Goal: Task Accomplishment & Management: Use online tool/utility

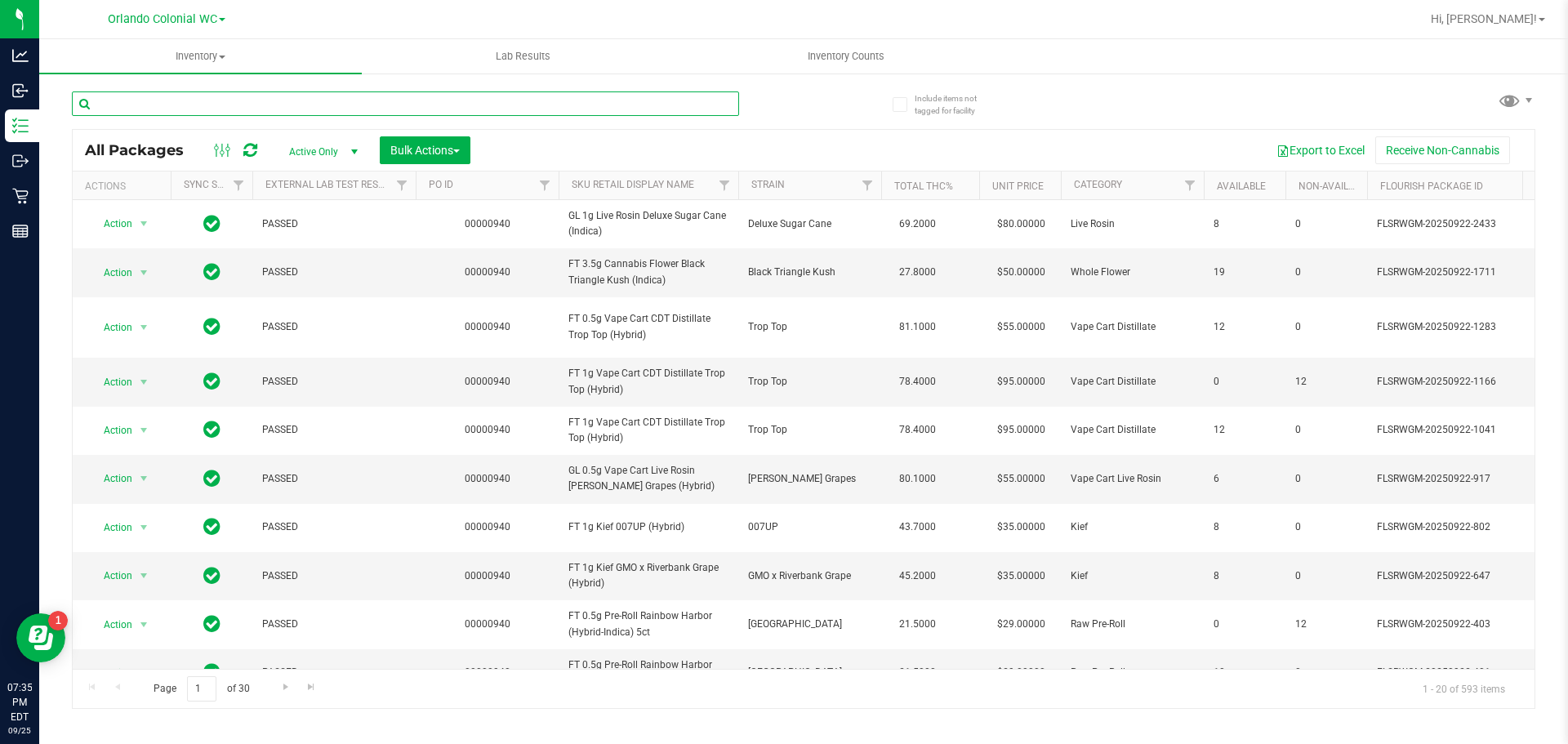
click at [270, 98] on input "text" at bounding box center [404, 103] width 667 height 24
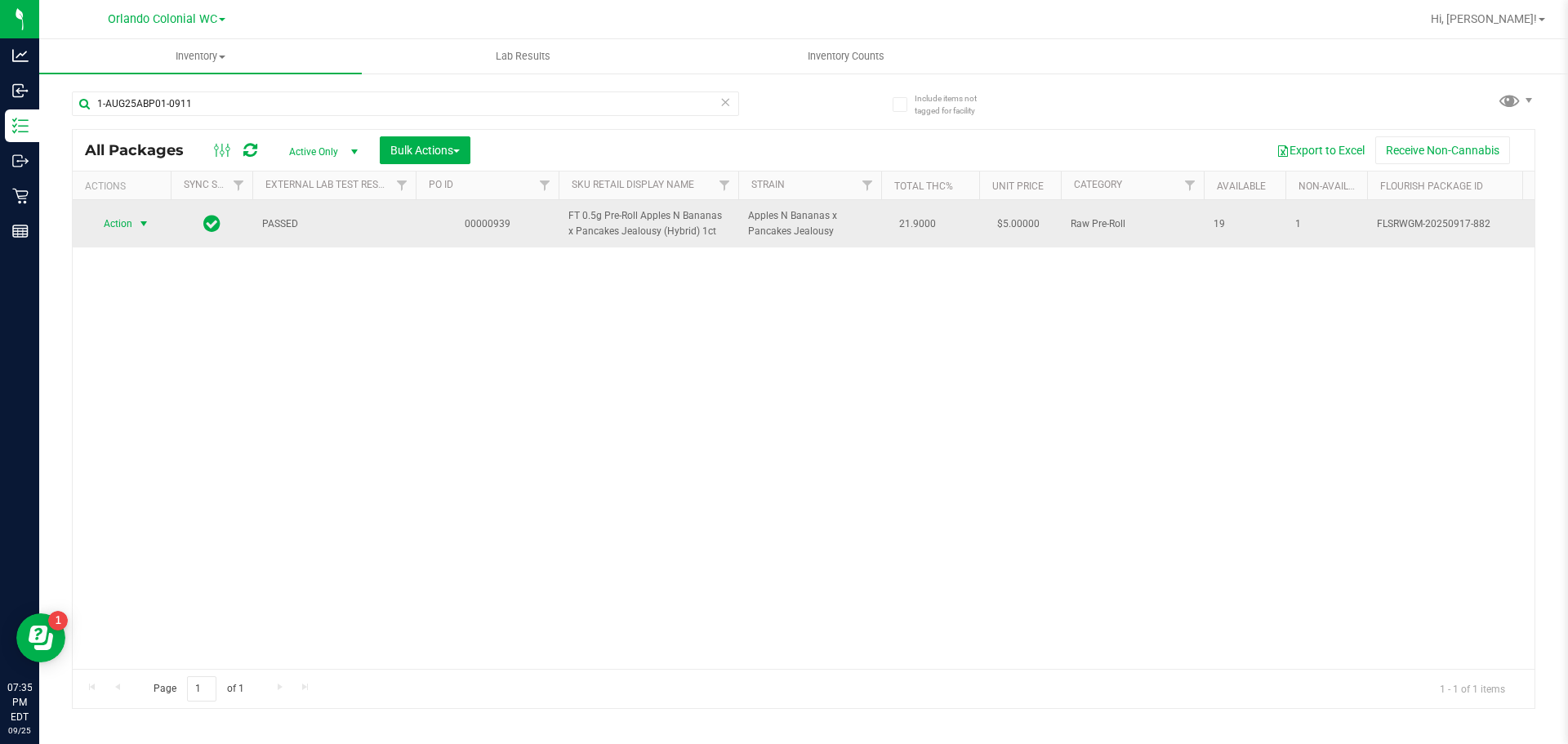
click at [140, 219] on span "select" at bounding box center [144, 224] width 13 height 13
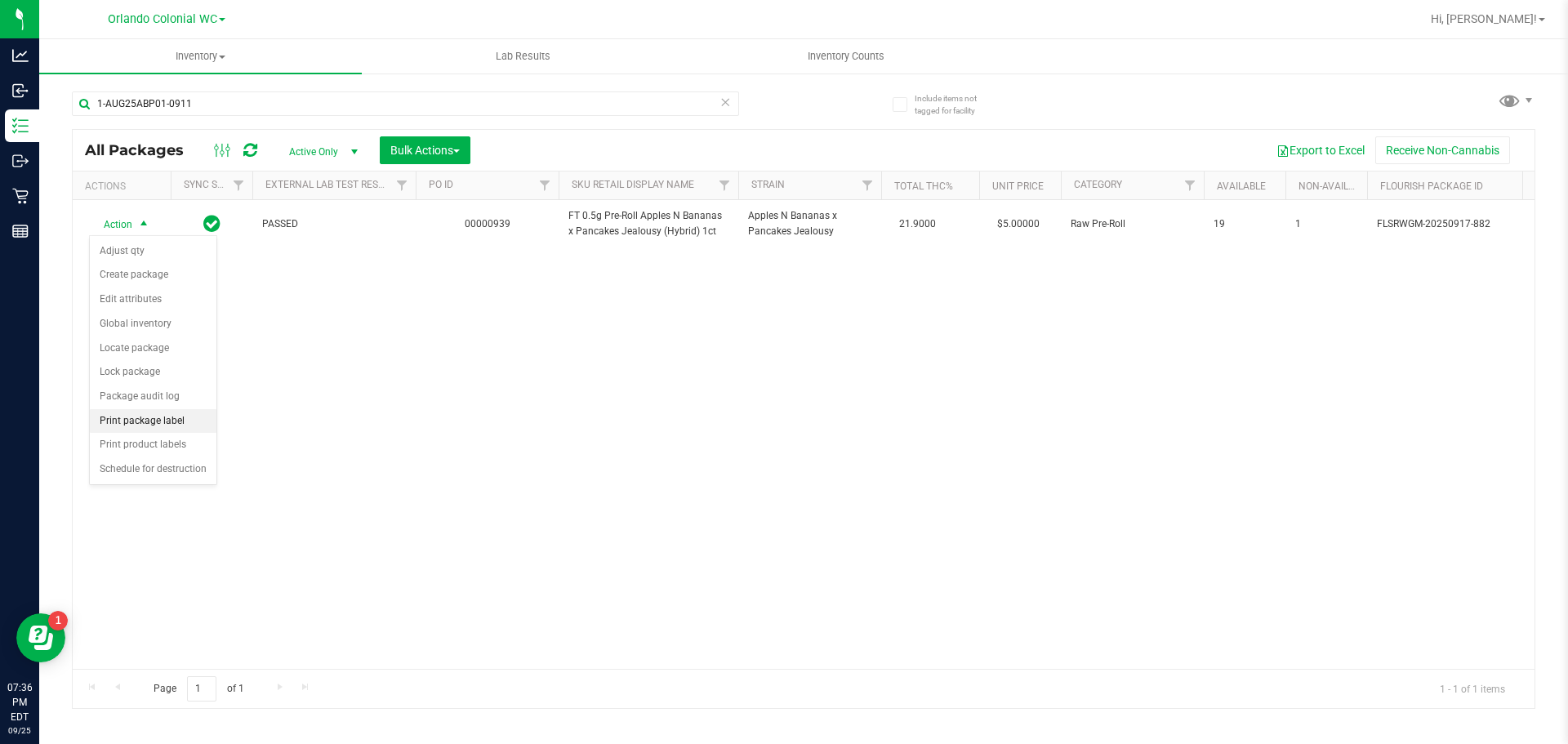
click at [141, 418] on li "Print package label" at bounding box center [153, 421] width 127 height 24
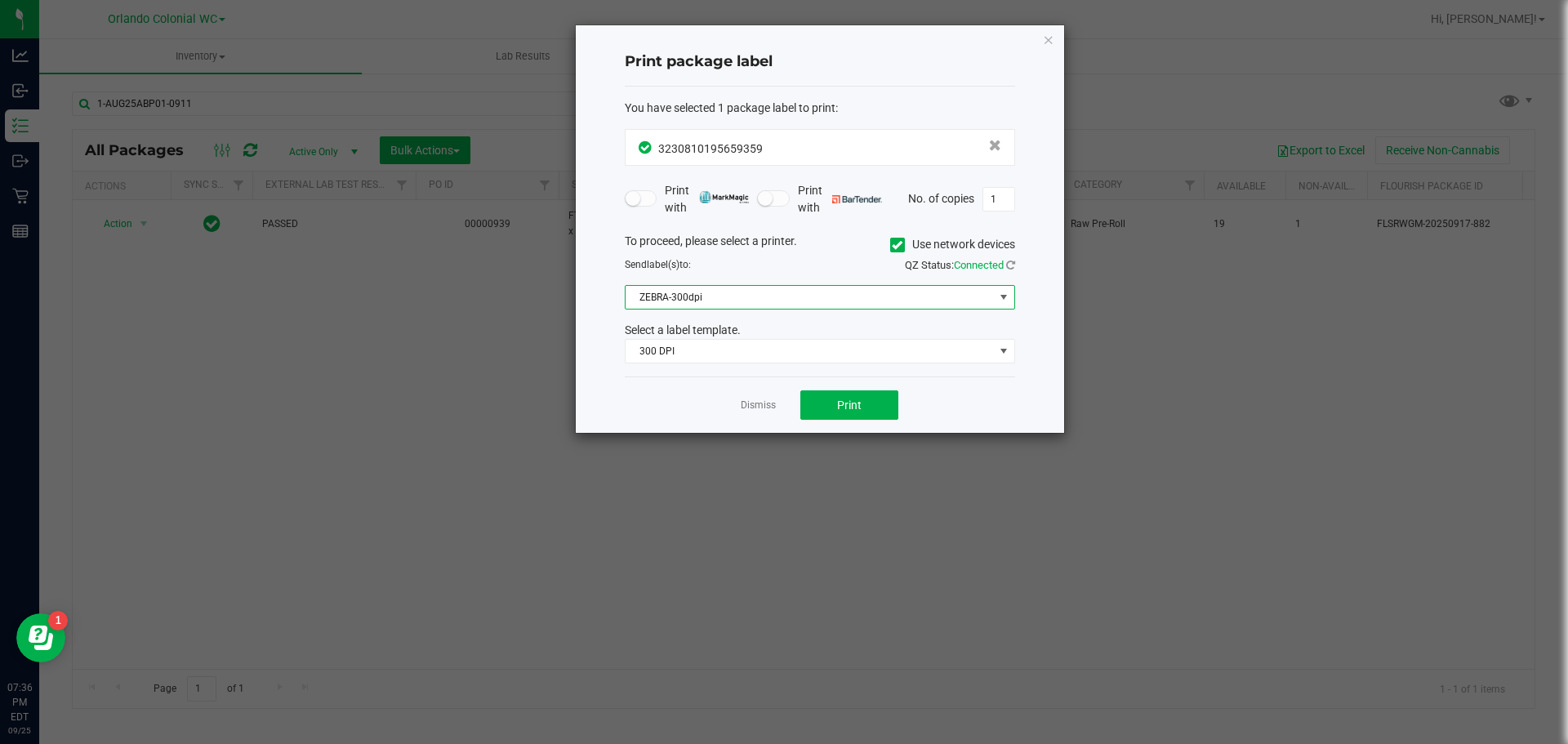
click at [730, 299] on span "ZEBRA-300dpi" at bounding box center [810, 297] width 368 height 23
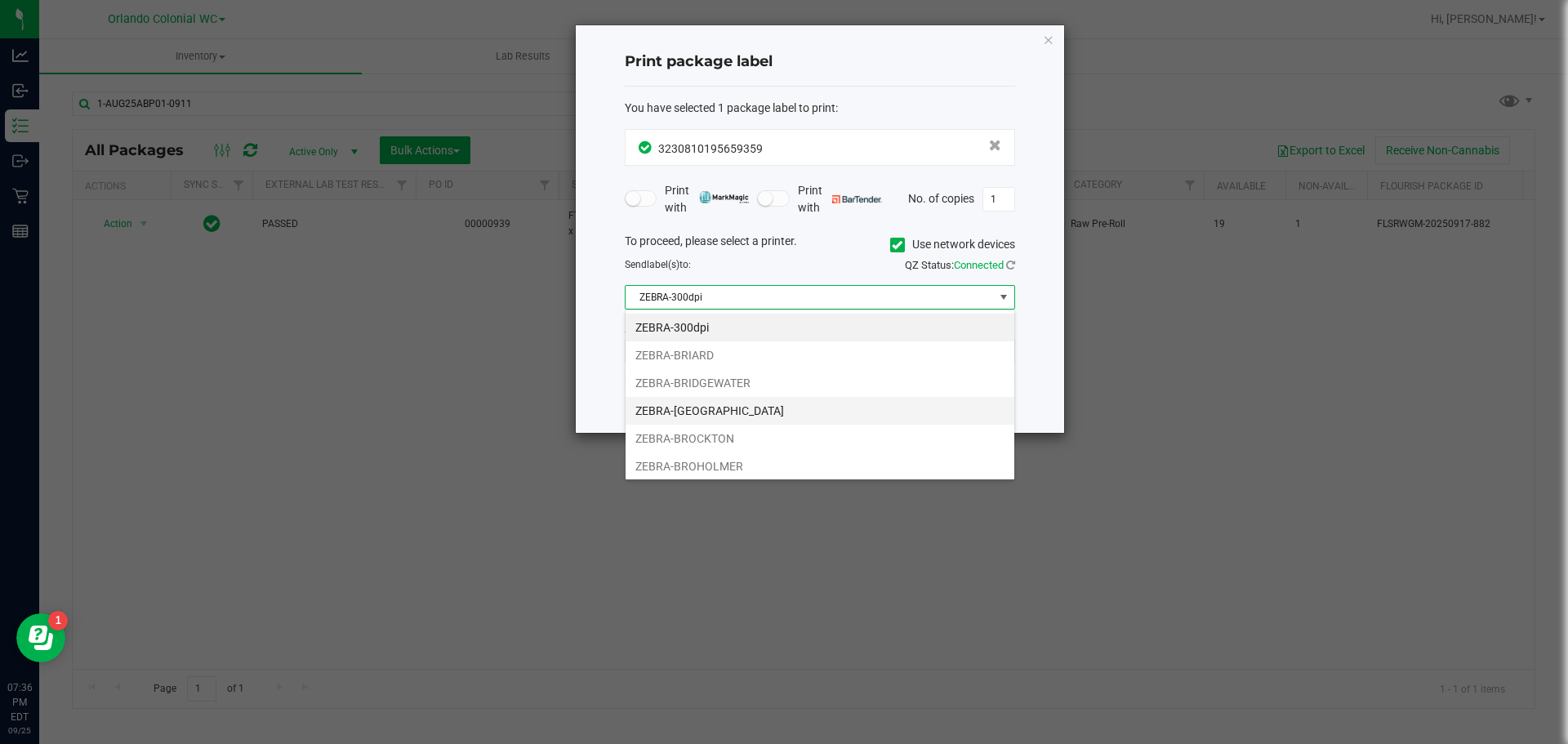
scroll to position [24, 390]
click at [702, 440] on li "ZEBRA-BROCKTON" at bounding box center [820, 438] width 388 height 28
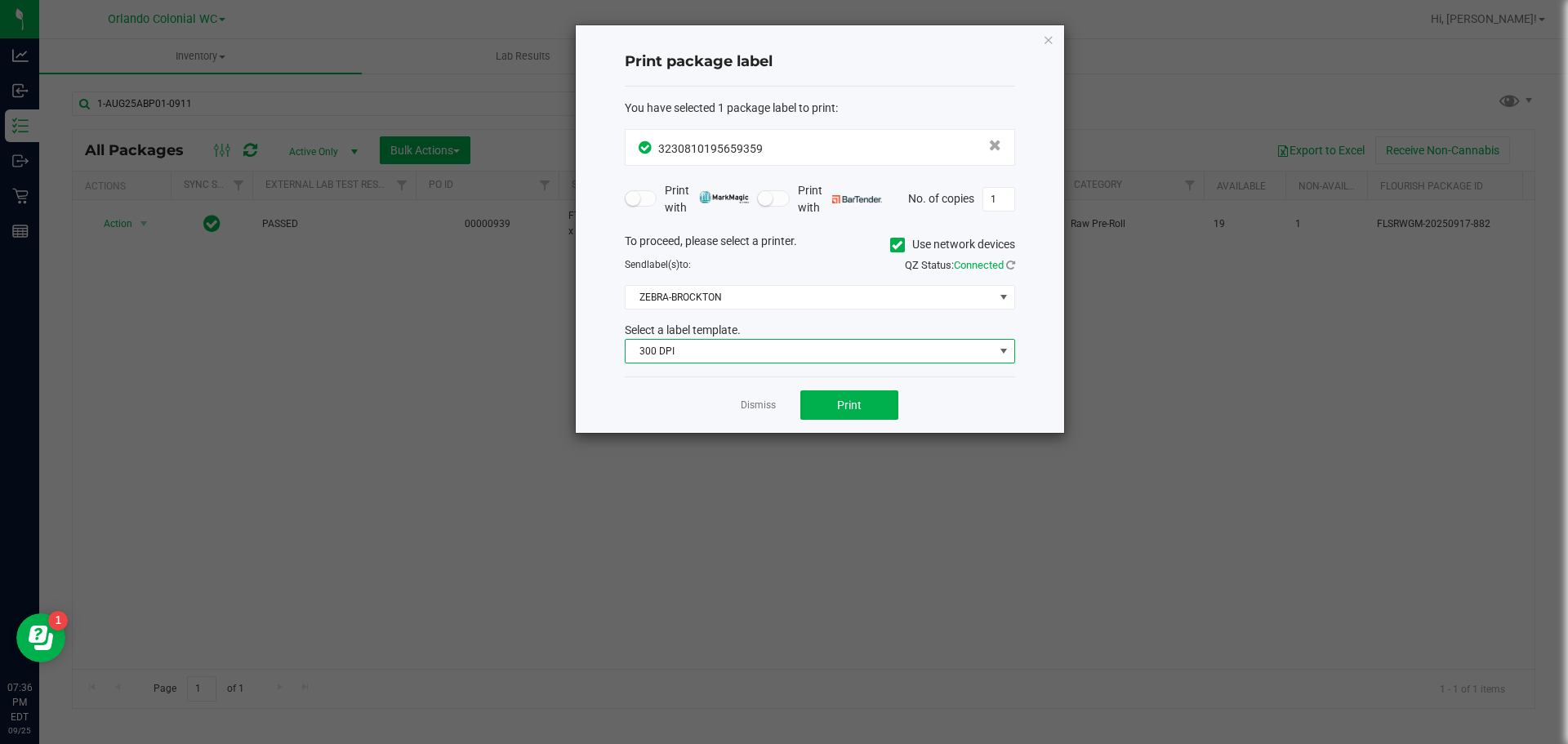
click at [768, 349] on span "300 DPI" at bounding box center [810, 351] width 368 height 23
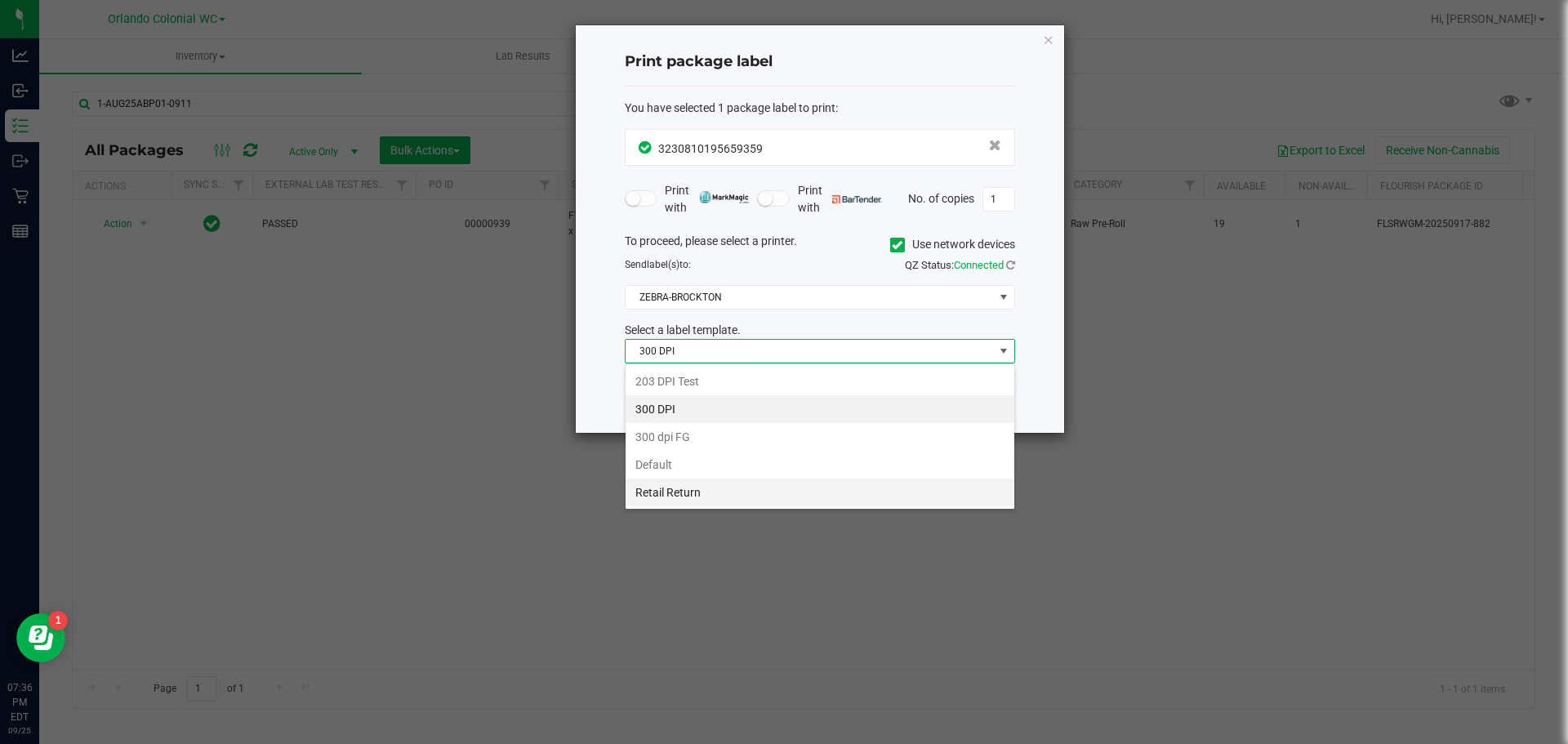
click at [665, 488] on li "Retail Return" at bounding box center [820, 492] width 388 height 28
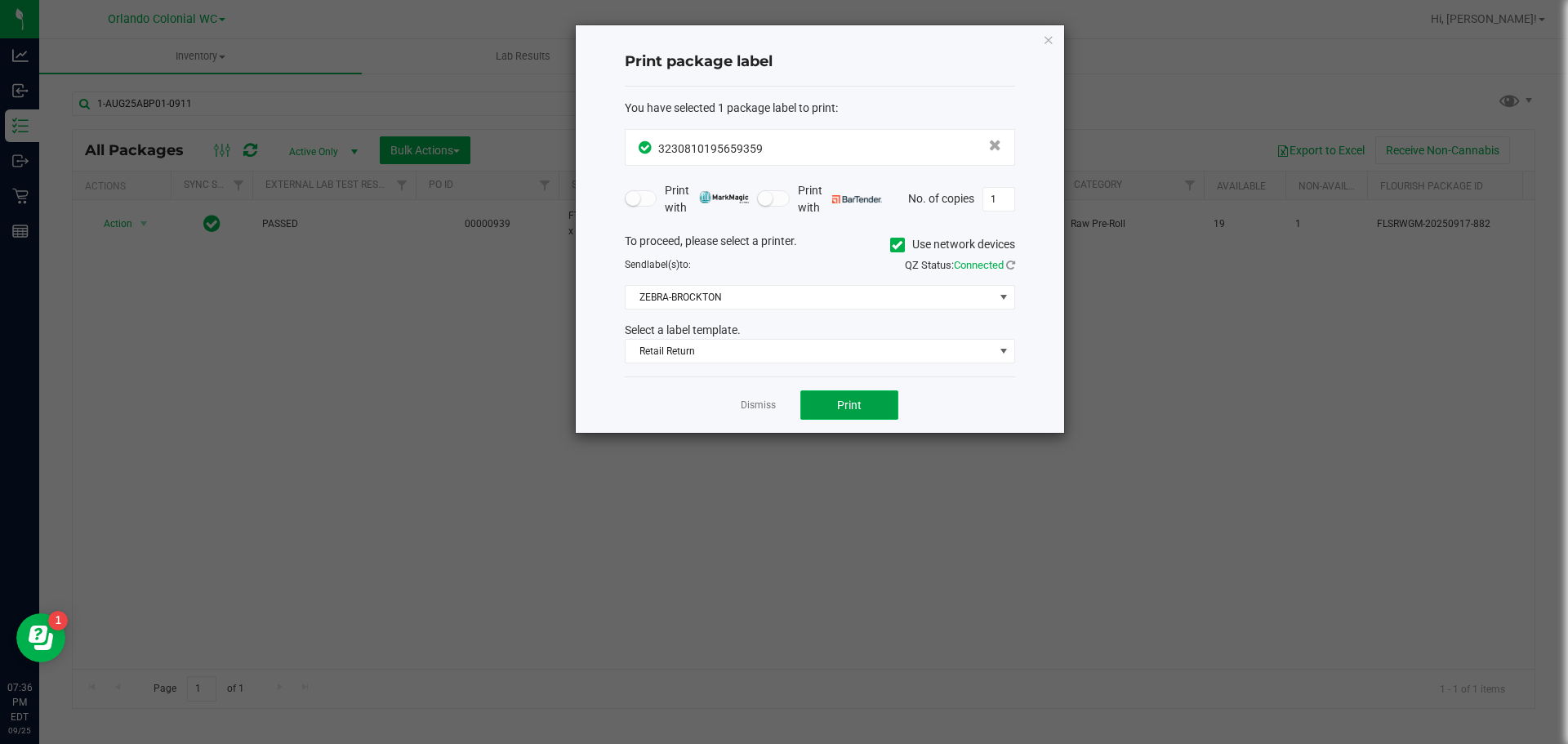
click at [848, 403] on span "Print" at bounding box center [848, 405] width 24 height 13
click at [871, 406] on button "Print" at bounding box center [849, 404] width 98 height 29
click at [1048, 39] on icon "button" at bounding box center [1048, 39] width 12 height 19
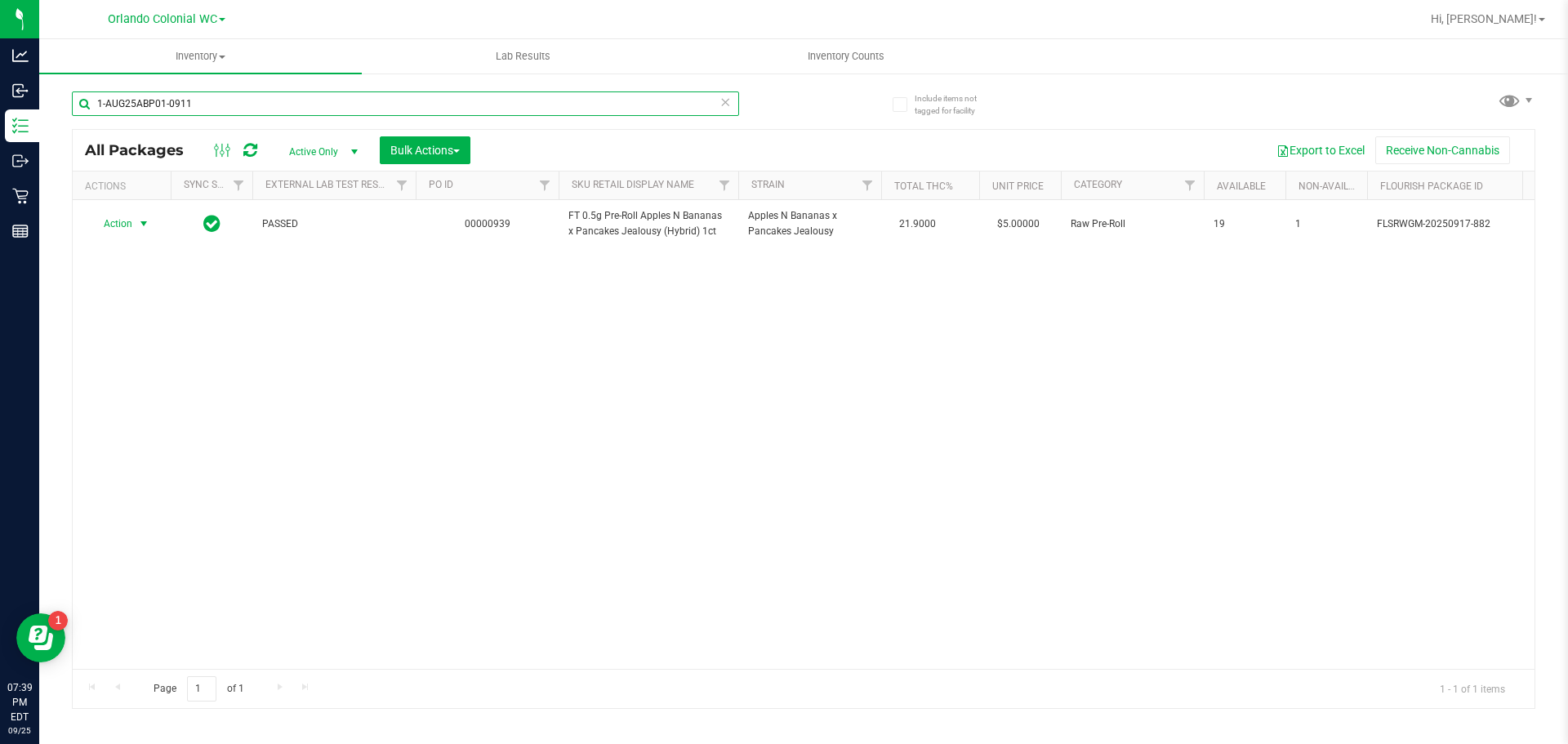
click at [225, 104] on input "1-AUG25ABP01-0911" at bounding box center [404, 103] width 667 height 24
type input "1"
type input "1-AUG25MEC01-0819"
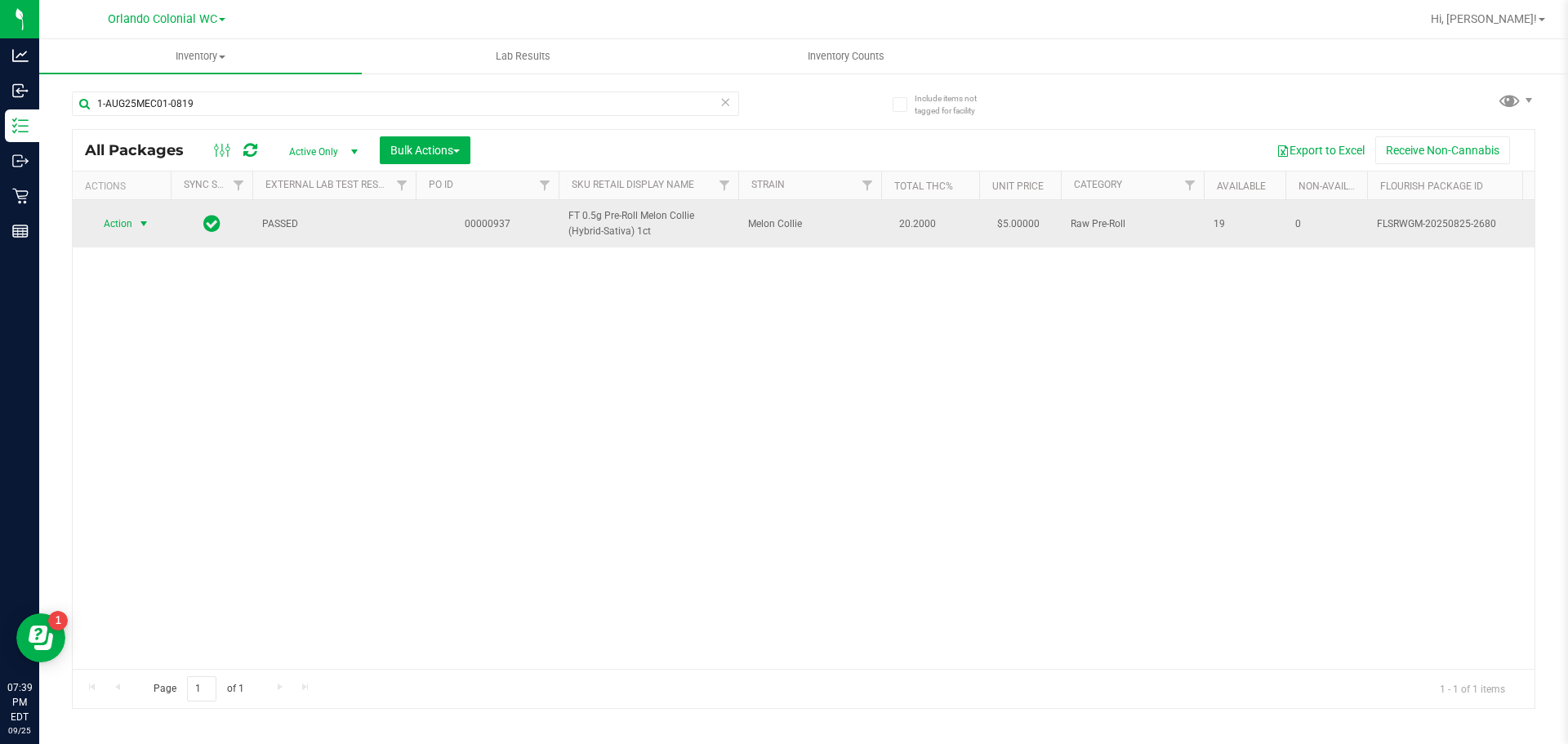
click at [99, 219] on span "Action" at bounding box center [111, 224] width 44 height 23
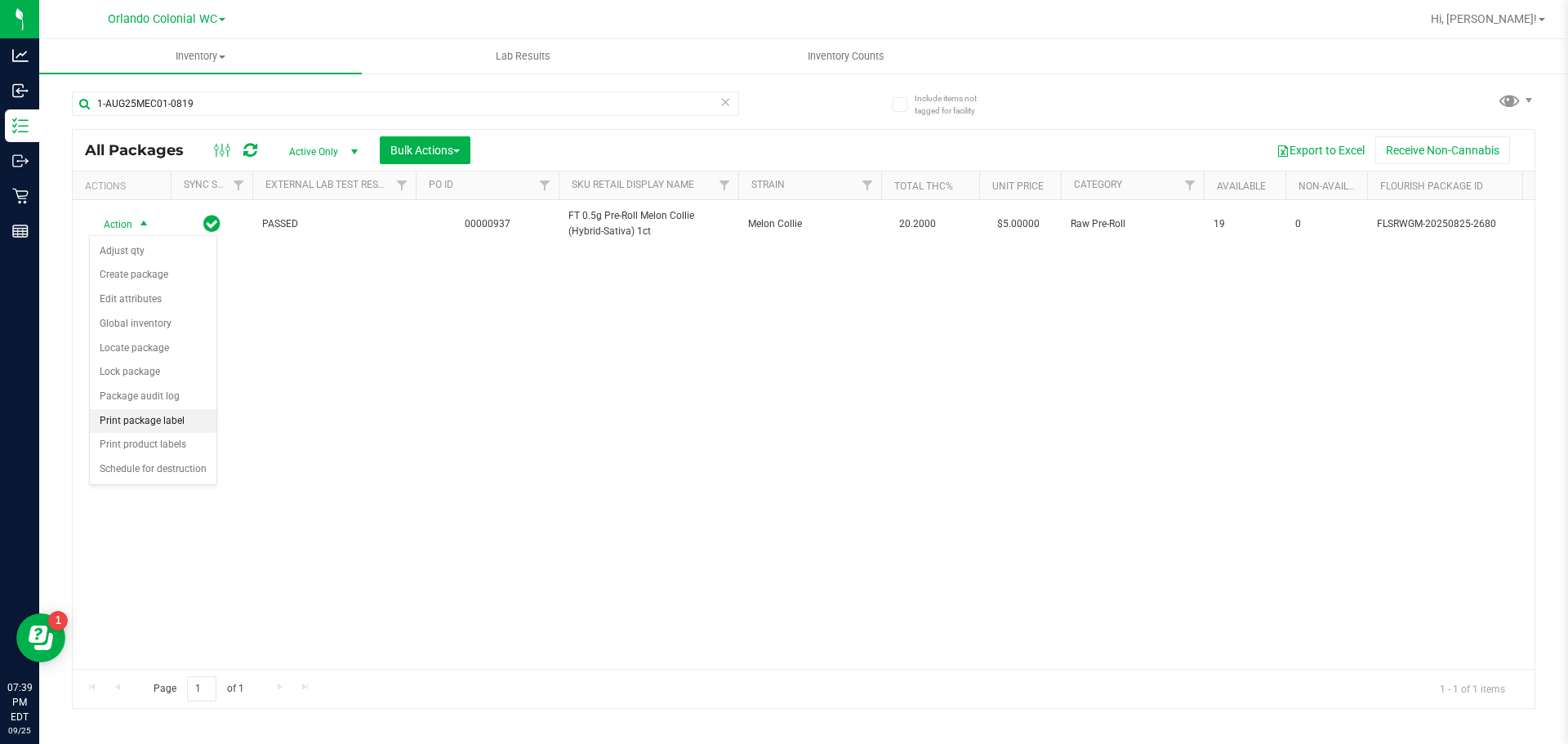
click at [145, 420] on li "Print package label" at bounding box center [153, 421] width 127 height 24
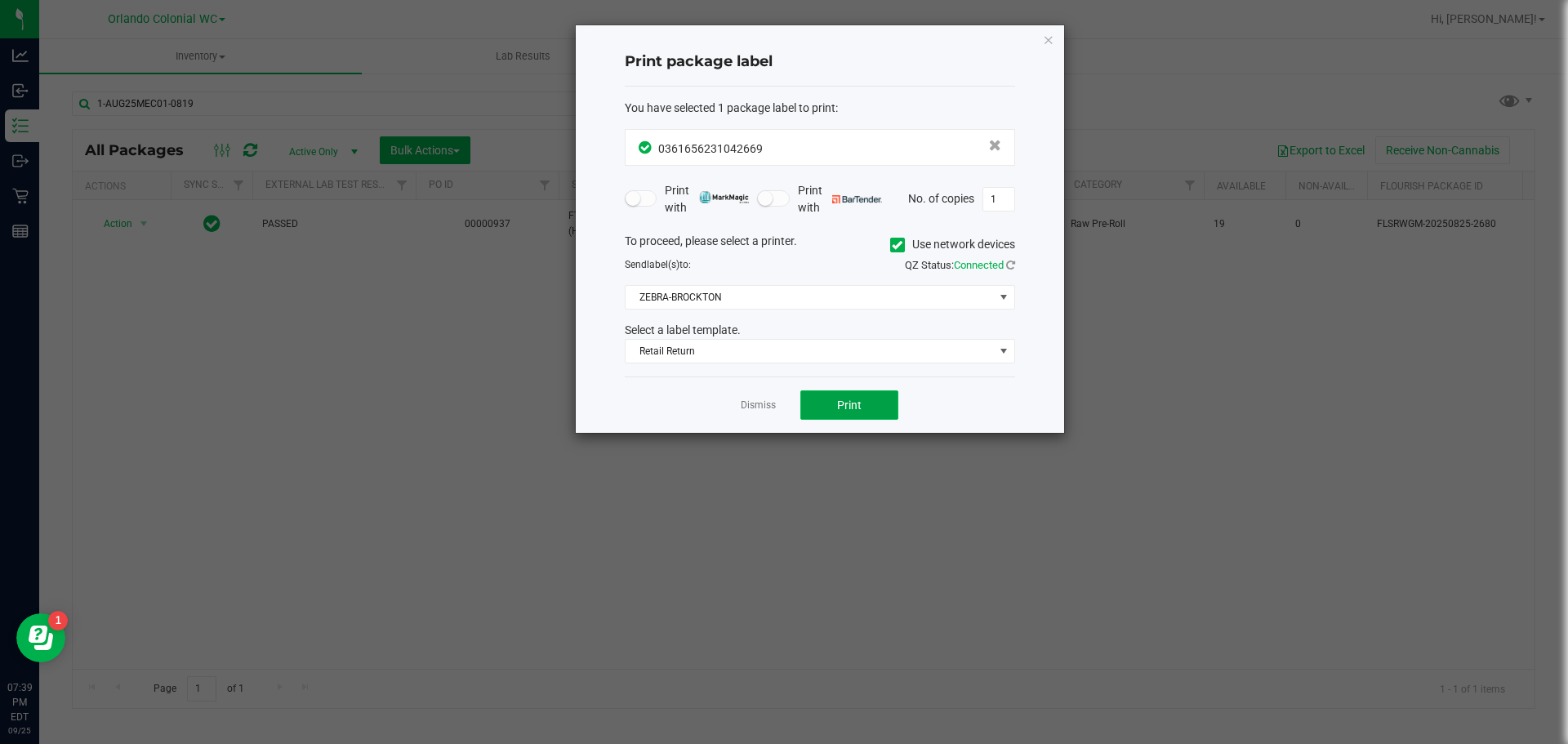
click at [848, 415] on button "Print" at bounding box center [849, 404] width 98 height 29
click at [1053, 43] on icon "button" at bounding box center [1048, 39] width 12 height 19
